Goal: Use online tool/utility: Use online tool/utility

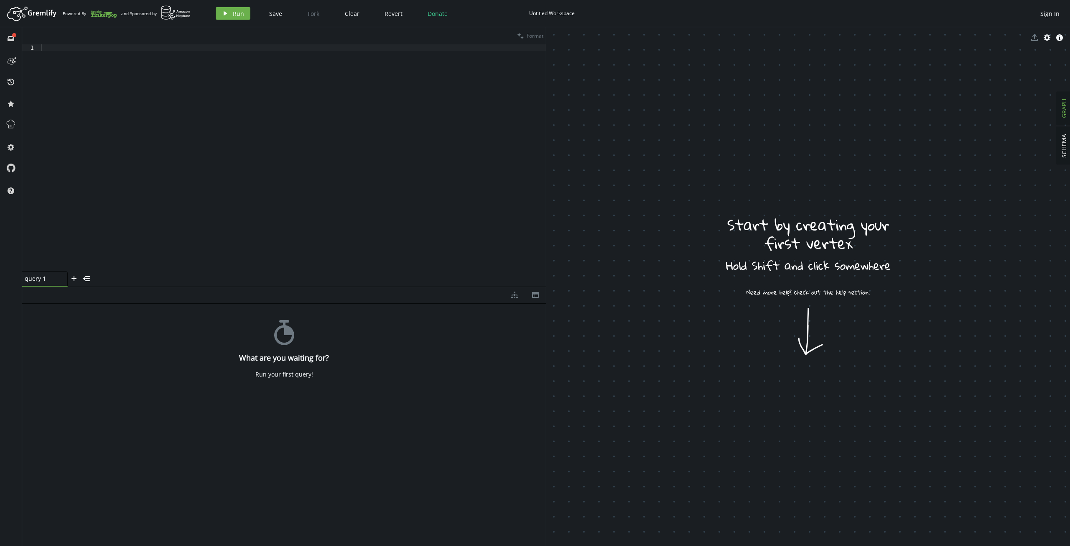
click at [168, 92] on div at bounding box center [292, 164] width 507 height 240
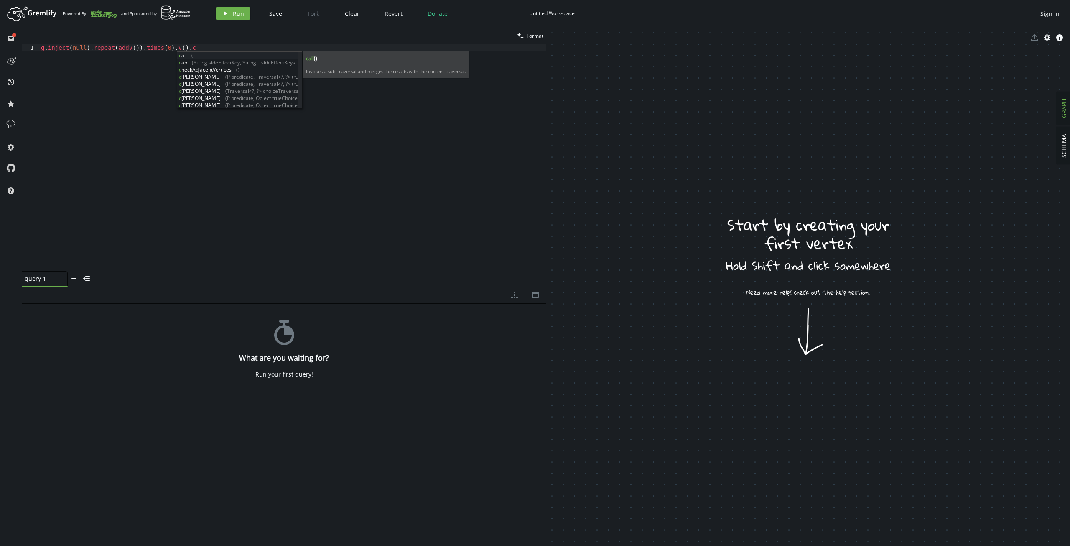
scroll to position [0, 147]
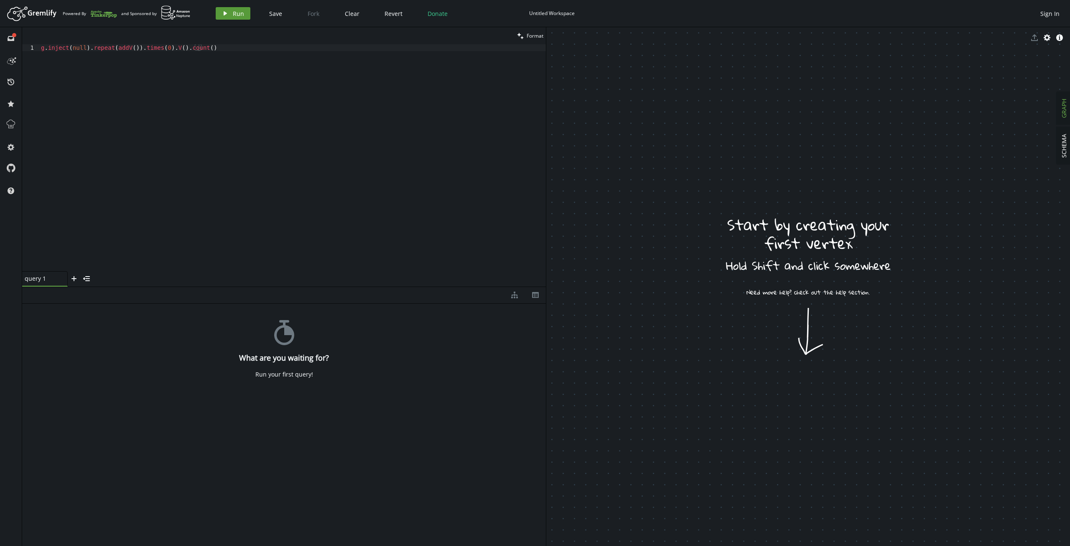
click at [222, 15] on icon "play" at bounding box center [225, 13] width 7 height 7
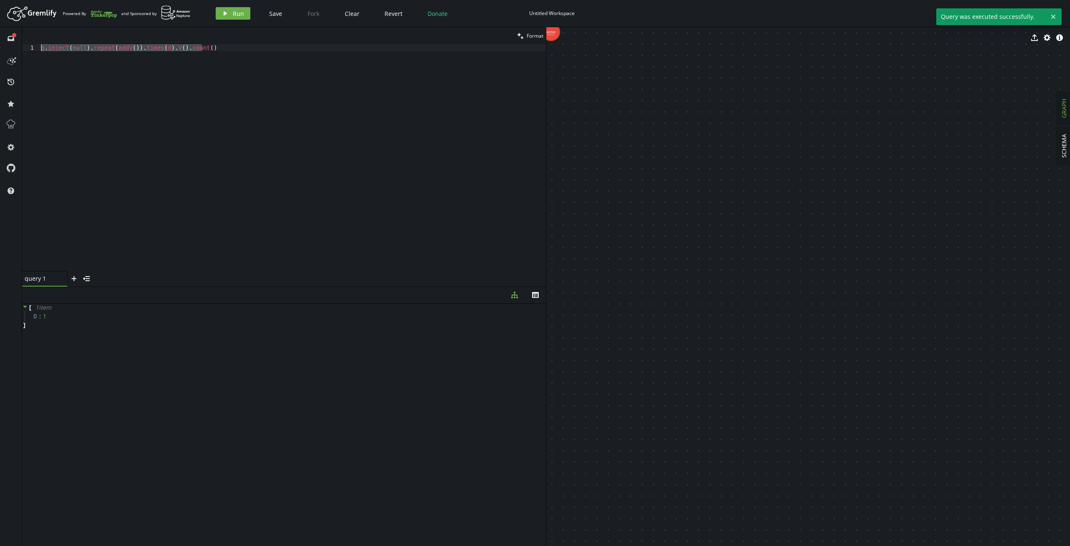
drag, startPoint x: 232, startPoint y: 51, endPoint x: 0, endPoint y: 41, distance: 232.3
click at [0, 41] on div "full-circle inbox history star cog help clean Format g.inject(null).repeat(addV…" at bounding box center [535, 286] width 1070 height 518
drag, startPoint x: 223, startPoint y: 97, endPoint x: 229, endPoint y: 93, distance: 6.4
click at [223, 97] on div "g . inject ( null ) . repeat ( addV ( )) . times ( 0 ) . V ( ) . count ( )" at bounding box center [292, 157] width 507 height 227
drag, startPoint x: 163, startPoint y: 48, endPoint x: 48, endPoint y: 47, distance: 115.0
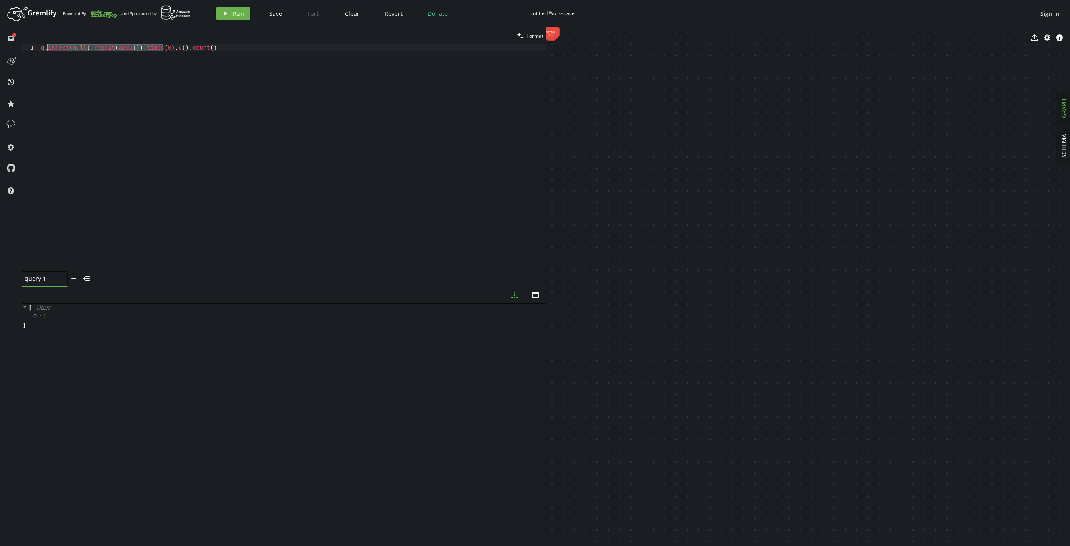
click at [48, 47] on div "g . inject ( null ) . repeat ( addV ( )) . times ( 0 ) . V ( ) . count ( )" at bounding box center [292, 164] width 507 height 240
type textarea "g.V().count()"
click at [229, 14] on button "play Run" at bounding box center [233, 13] width 35 height 13
click at [228, 14] on button "play Run" at bounding box center [233, 13] width 35 height 13
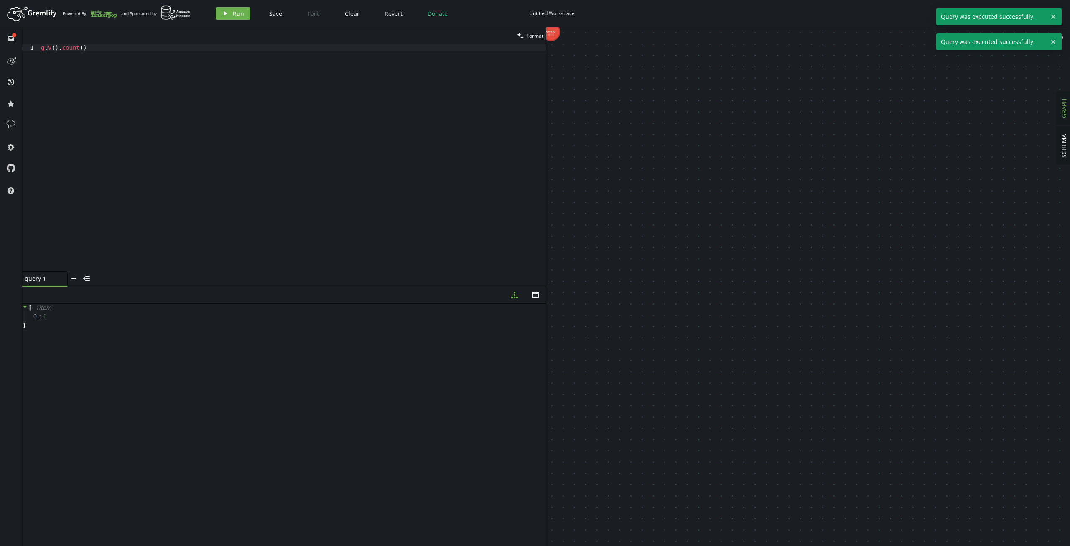
click at [112, 69] on div "g . V ( ) . count ( )" at bounding box center [292, 164] width 507 height 240
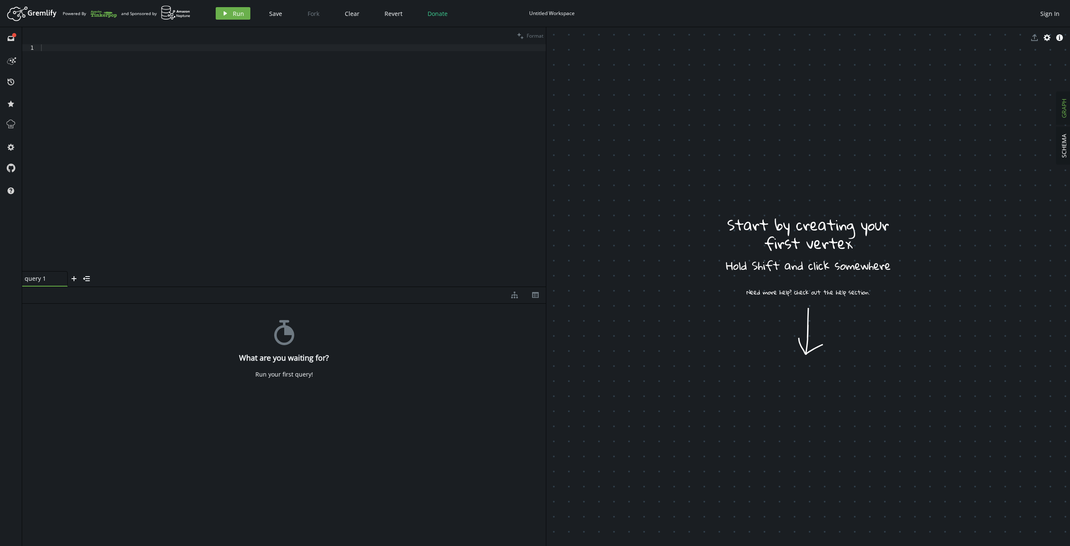
click at [121, 59] on div at bounding box center [292, 164] width 507 height 240
type textarea "b"
click at [229, 16] on button "play Run" at bounding box center [233, 13] width 35 height 13
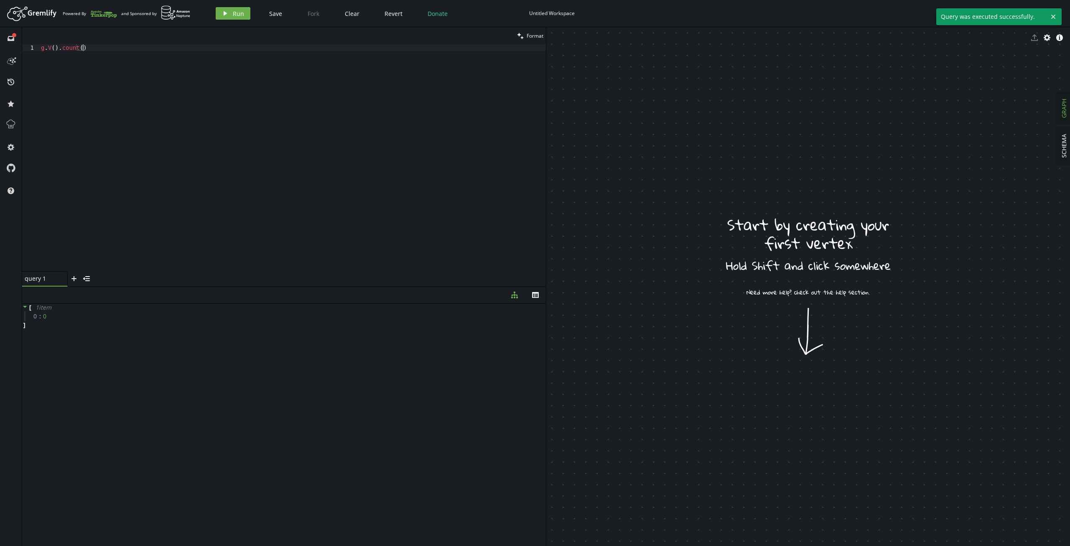
drag, startPoint x: 121, startPoint y: 57, endPoint x: 0, endPoint y: 48, distance: 121.1
click at [0, 47] on div "full-circle inbox history star cog help clean Format g.V().count() 1 g . V ( ) …" at bounding box center [535, 286] width 1070 height 518
paste textarea "inject(null).repeat(addV()).times(0)."
type textarea "g.inject(null).repeat(addV()).times(0).V().count()"
click at [233, 15] on span "Run" at bounding box center [238, 14] width 11 height 8
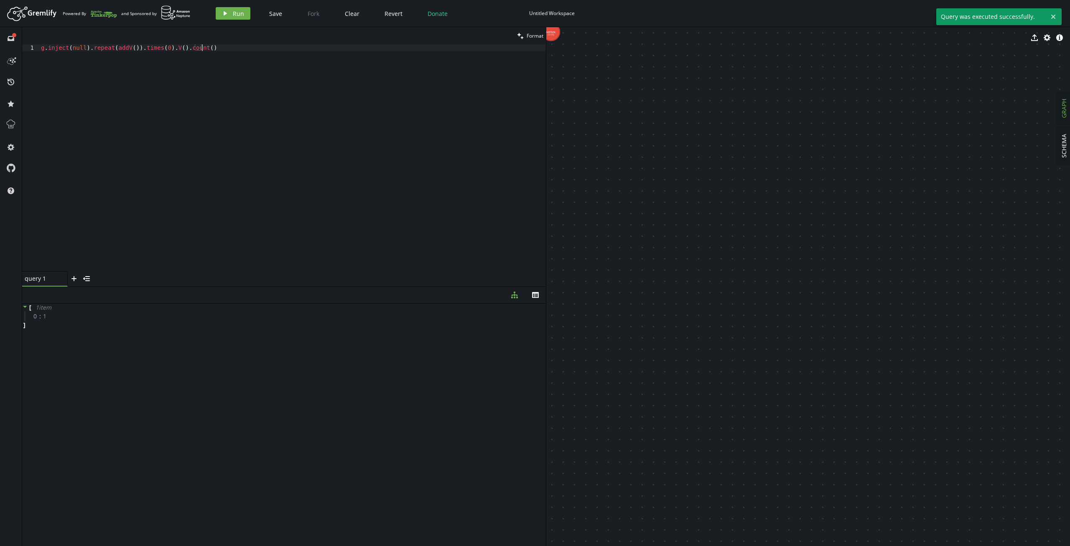
drag, startPoint x: 230, startPoint y: 56, endPoint x: 0, endPoint y: 17, distance: 233.6
click at [0, 18] on div "Artboard Created with Sketch. Powered By and Sponsored by play Run Save Fork Cl…" at bounding box center [535, 273] width 1070 height 546
